Goal: Task Accomplishment & Management: Use online tool/utility

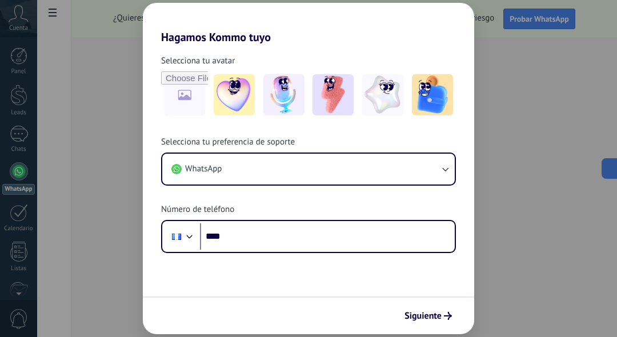
click at [555, 106] on div "Hagamos Kommo tuyo Selecciona tu avatar Selecciona tu preferencia de soporte Wh…" at bounding box center [308, 168] width 617 height 337
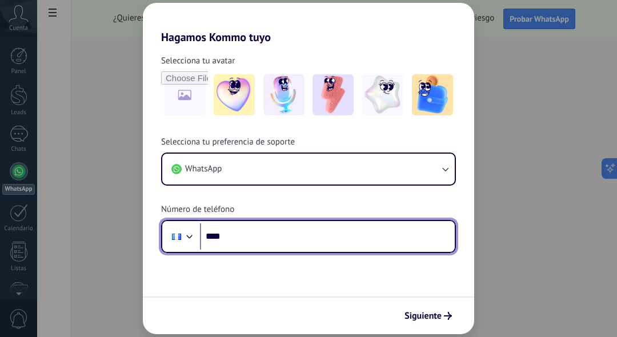
click at [339, 243] on input "****" at bounding box center [327, 236] width 255 height 26
type input "**********"
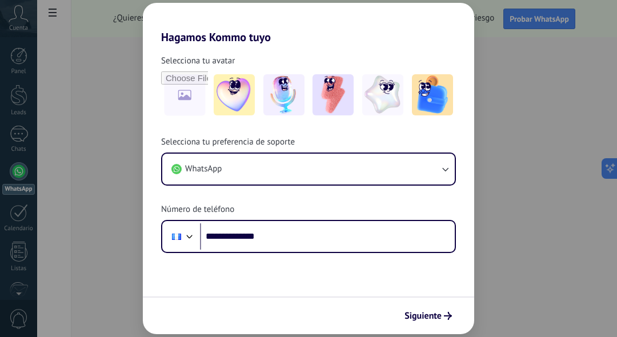
click at [424, 316] on span "Siguiente" at bounding box center [422, 316] width 37 height 8
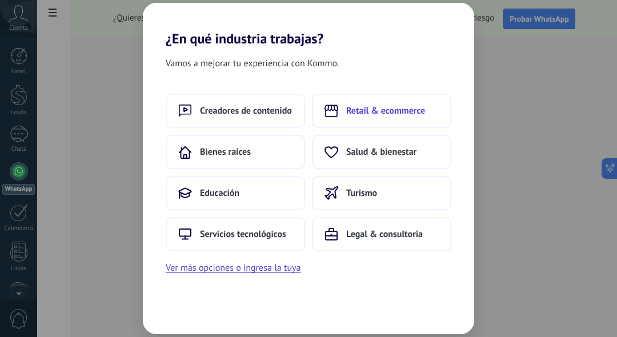
click at [380, 112] on span "Retail & ecommerce" at bounding box center [385, 110] width 79 height 11
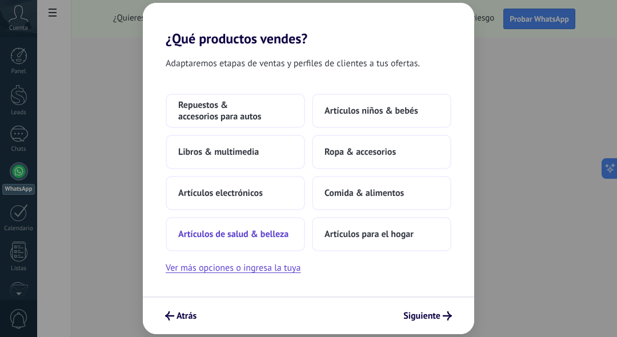
click at [246, 234] on span "Artículos de salud & belleza" at bounding box center [233, 233] width 110 height 11
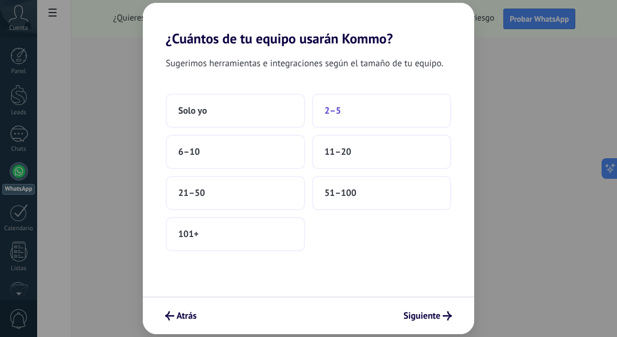
click at [373, 108] on button "2–5" at bounding box center [381, 111] width 139 height 34
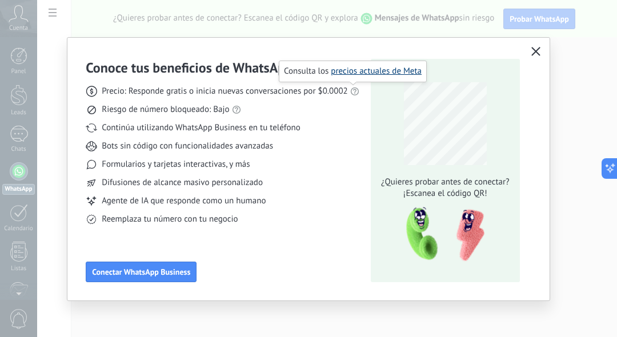
click at [369, 73] on link "precios actuales de Meta" at bounding box center [376, 71] width 91 height 11
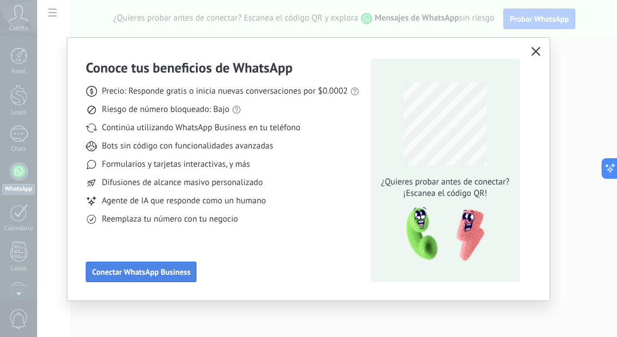
click at [145, 275] on span "Conectar WhatsApp Business" at bounding box center [141, 272] width 98 height 8
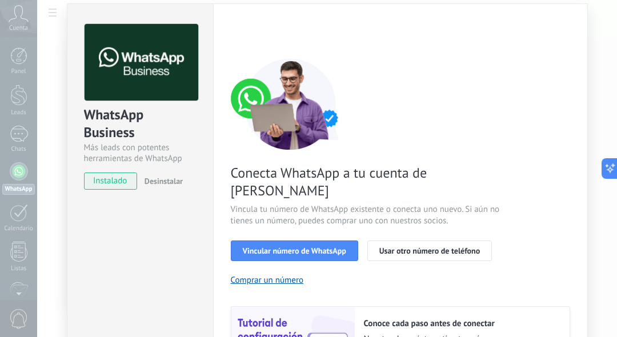
scroll to position [30, 0]
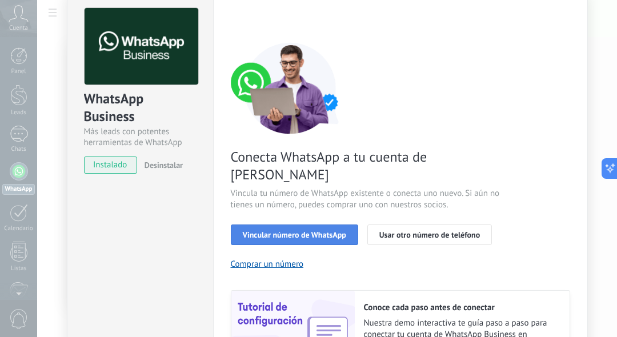
click at [264, 231] on span "Vincular número de WhatsApp" at bounding box center [294, 235] width 103 height 8
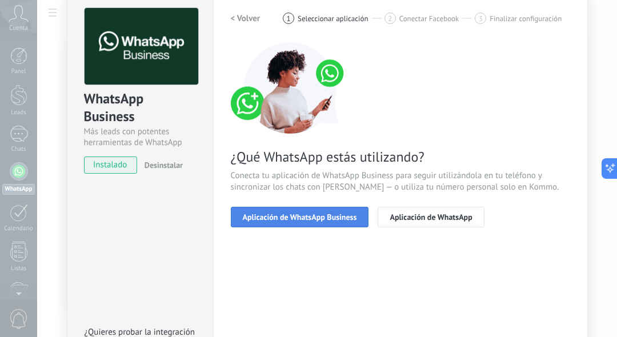
click at [318, 216] on span "Aplicación de WhatsApp Business" at bounding box center [300, 217] width 114 height 8
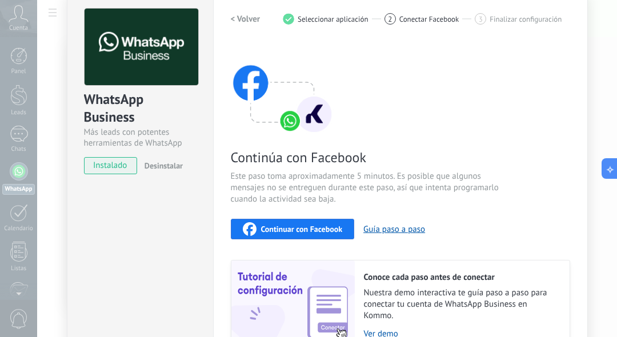
scroll to position [0, 0]
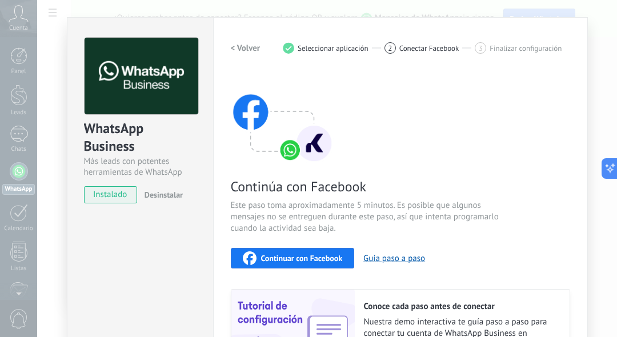
click at [318, 256] on span "Continuar con Facebook" at bounding box center [302, 258] width 82 height 8
click at [270, 269] on div "Continúa con Facebook Este paso toma aproximadamente 5 minutos. Es posible que …" at bounding box center [400, 226] width 339 height 308
click at [276, 257] on span "Continuar con Facebook" at bounding box center [302, 258] width 82 height 8
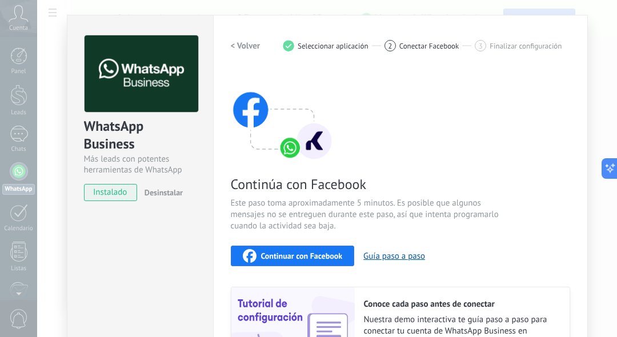
click at [271, 255] on span "Continuar con Facebook" at bounding box center [302, 256] width 82 height 8
